Goal: Find specific page/section: Find specific page/section

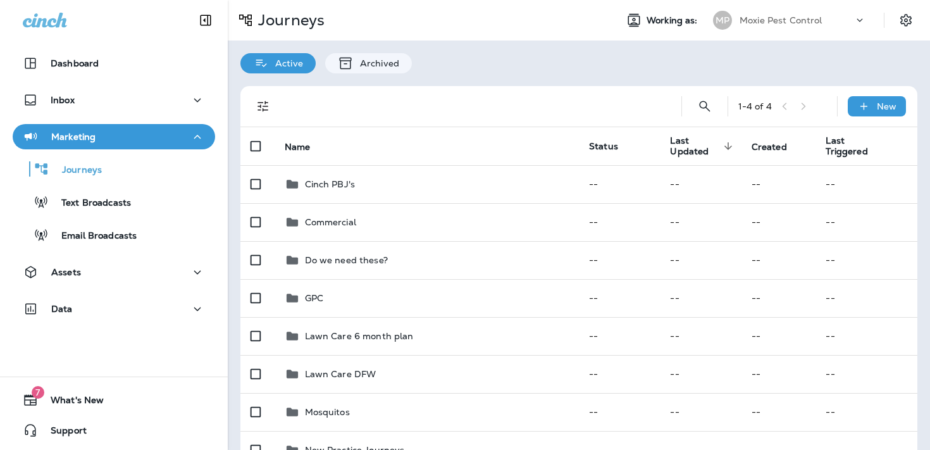
click at [135, 140] on div "Marketing" at bounding box center [114, 137] width 182 height 16
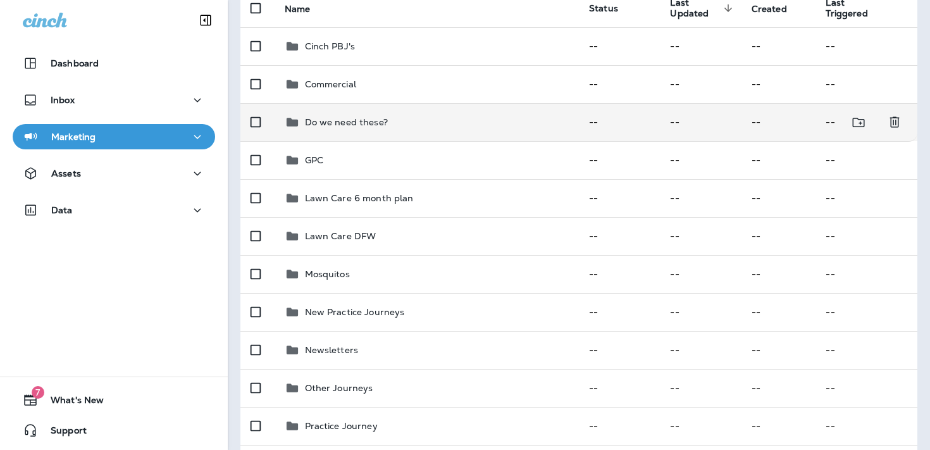
scroll to position [373, 0]
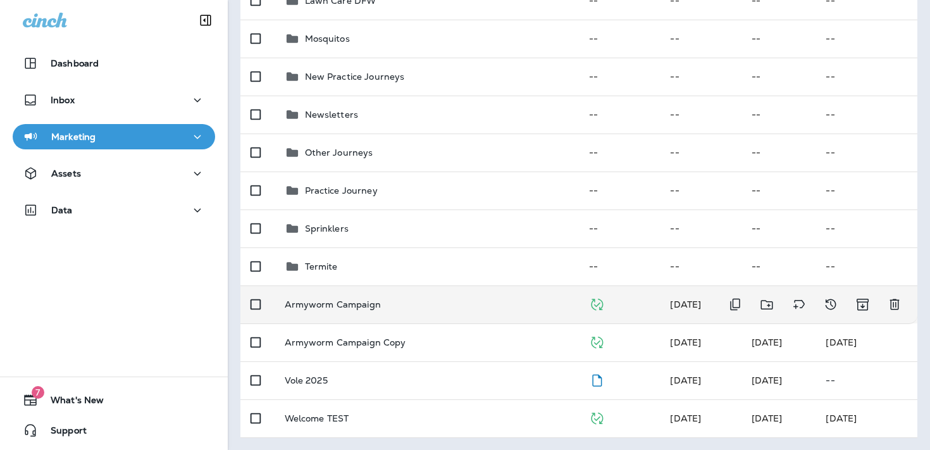
click at [372, 314] on td "Armyworm Campaign" at bounding box center [427, 304] width 305 height 38
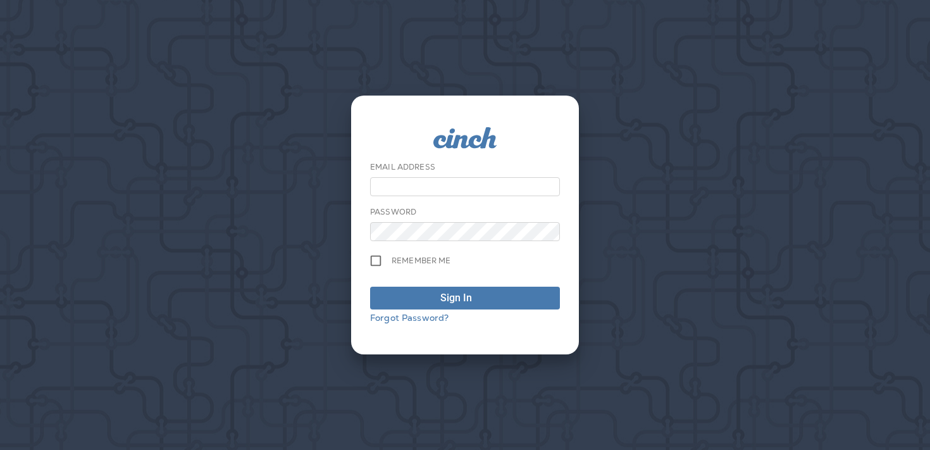
type input "**********"
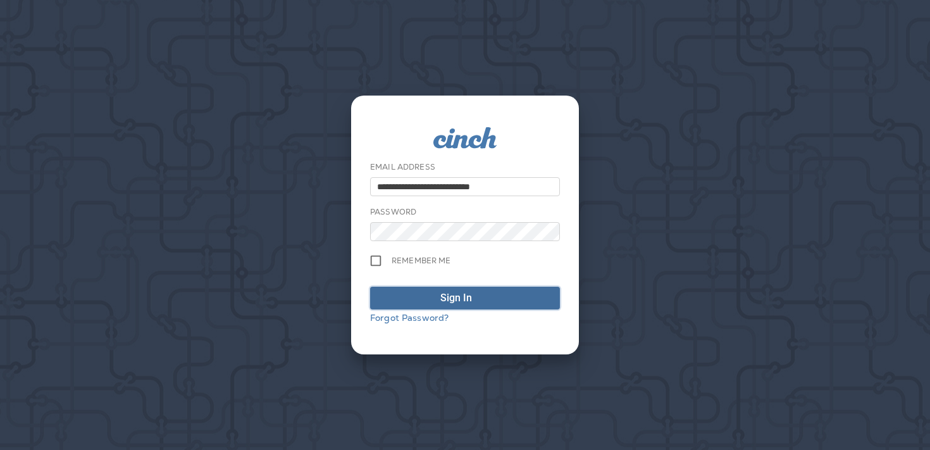
click at [438, 295] on span "Sign In" at bounding box center [465, 297] width 176 height 15
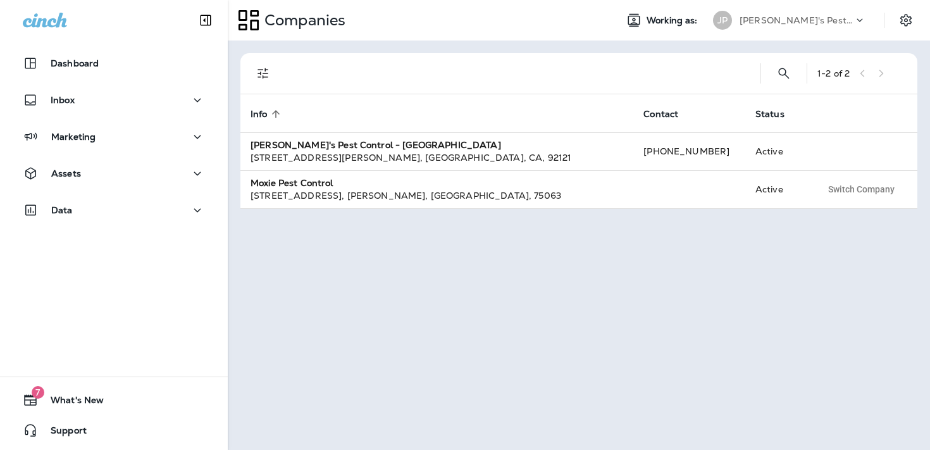
click at [770, 20] on p "[PERSON_NAME]'s Pest Control - [GEOGRAPHIC_DATA]" at bounding box center [796, 20] width 114 height 10
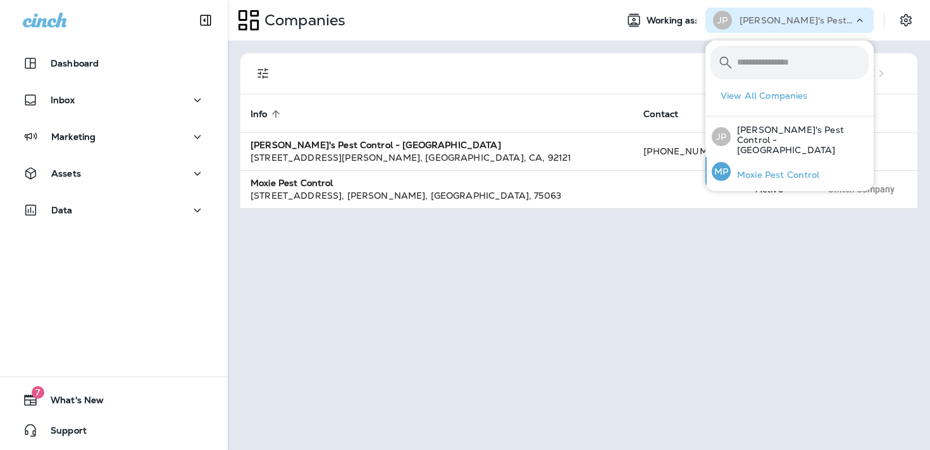
click at [737, 157] on div "MP Moxie Pest Control" at bounding box center [766, 171] width 118 height 29
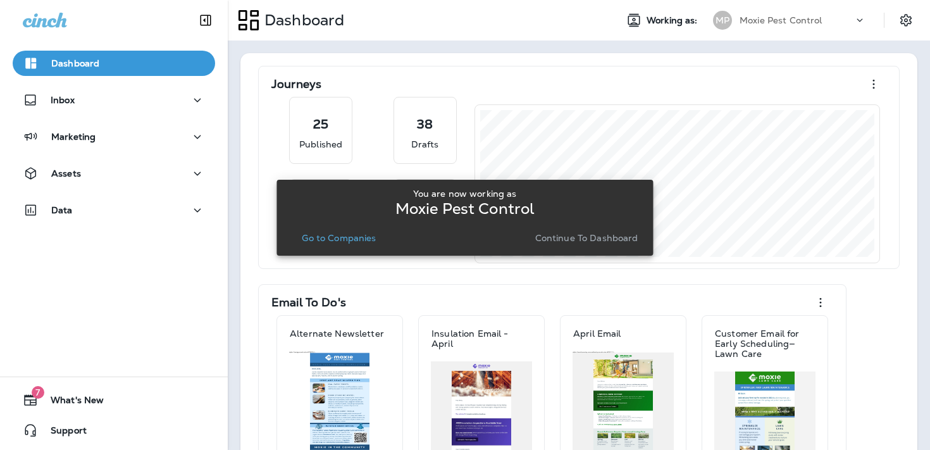
click at [561, 235] on p "Continue to Dashboard" at bounding box center [586, 238] width 103 height 10
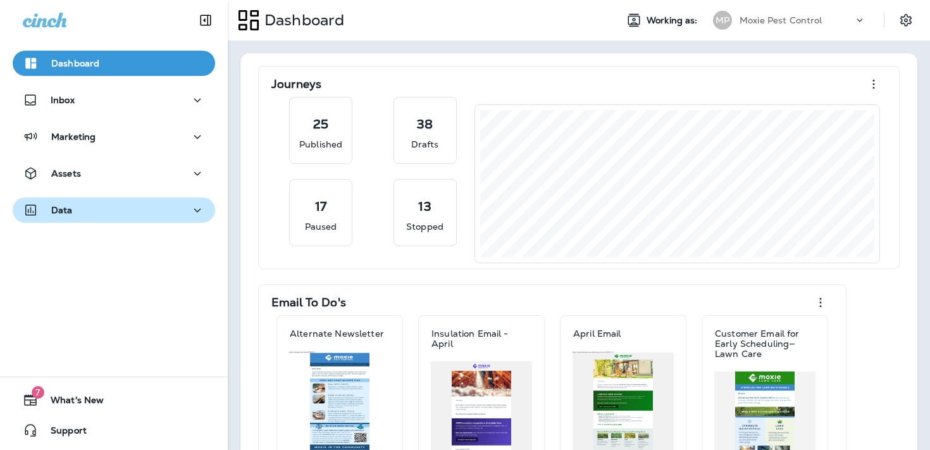
click at [137, 207] on div "Data" at bounding box center [114, 210] width 182 height 16
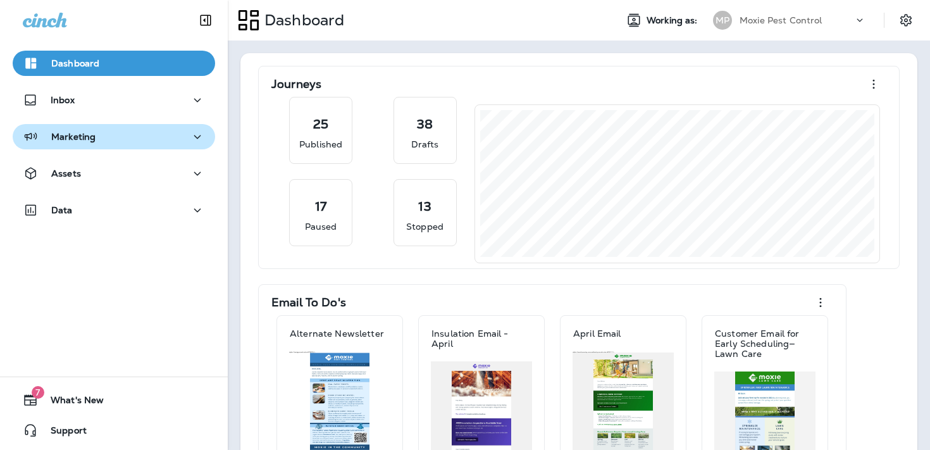
click at [136, 140] on div "Marketing" at bounding box center [114, 137] width 182 height 16
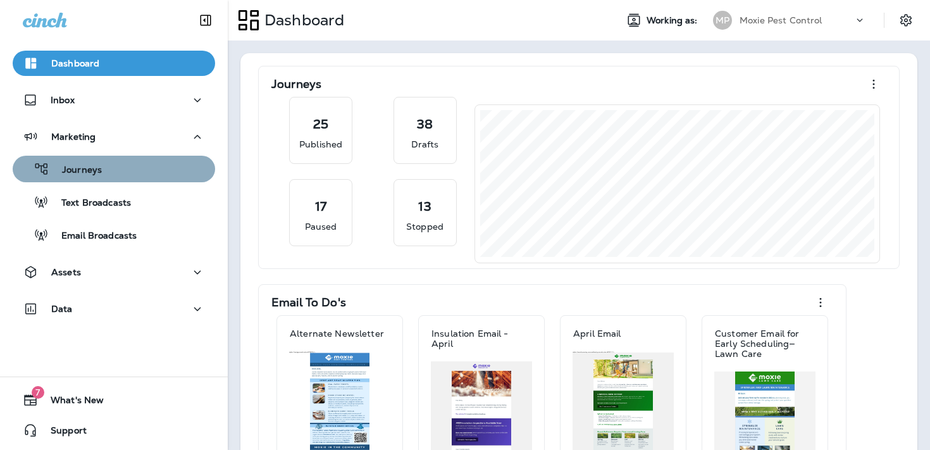
click at [133, 171] on div "Journeys" at bounding box center [114, 168] width 192 height 19
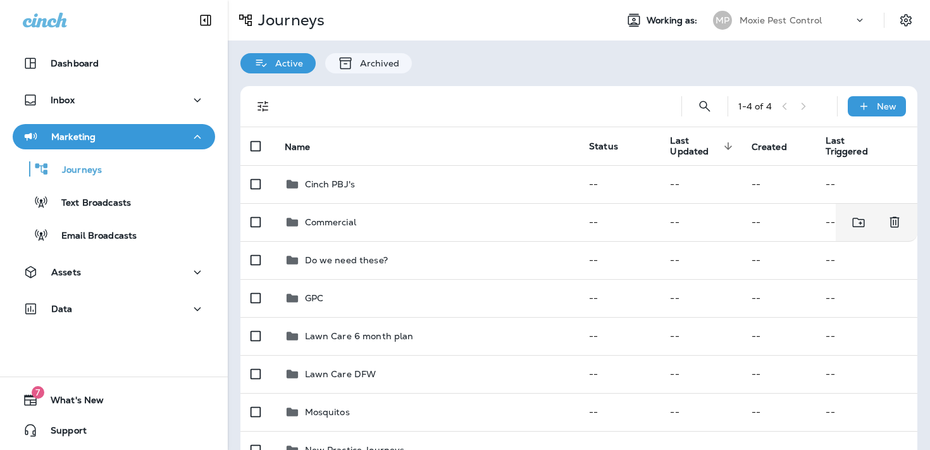
scroll to position [373, 0]
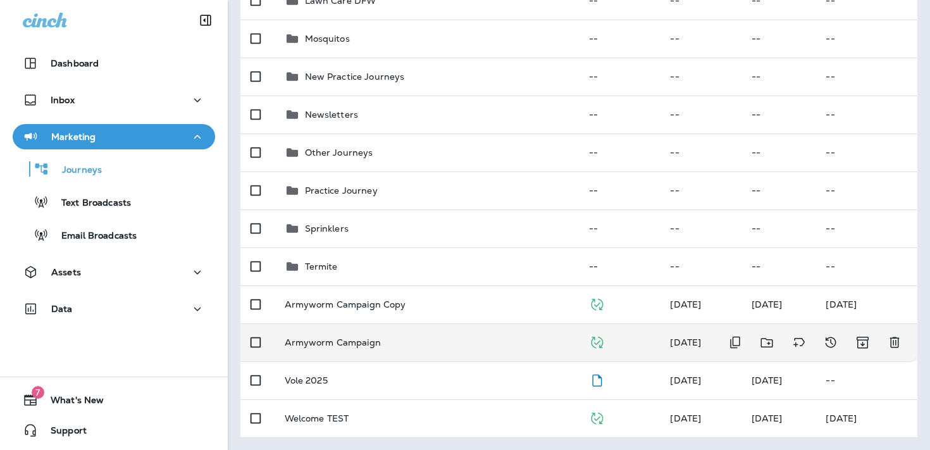
click at [418, 340] on div "Armyworm Campaign" at bounding box center [427, 342] width 285 height 10
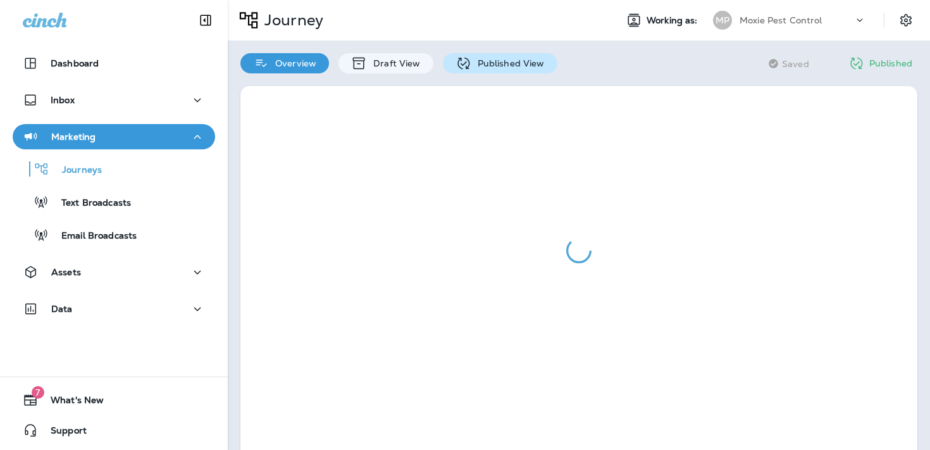
click at [511, 71] on div "Published View" at bounding box center [500, 63] width 114 height 20
